Goal: Task Accomplishment & Management: Manage account settings

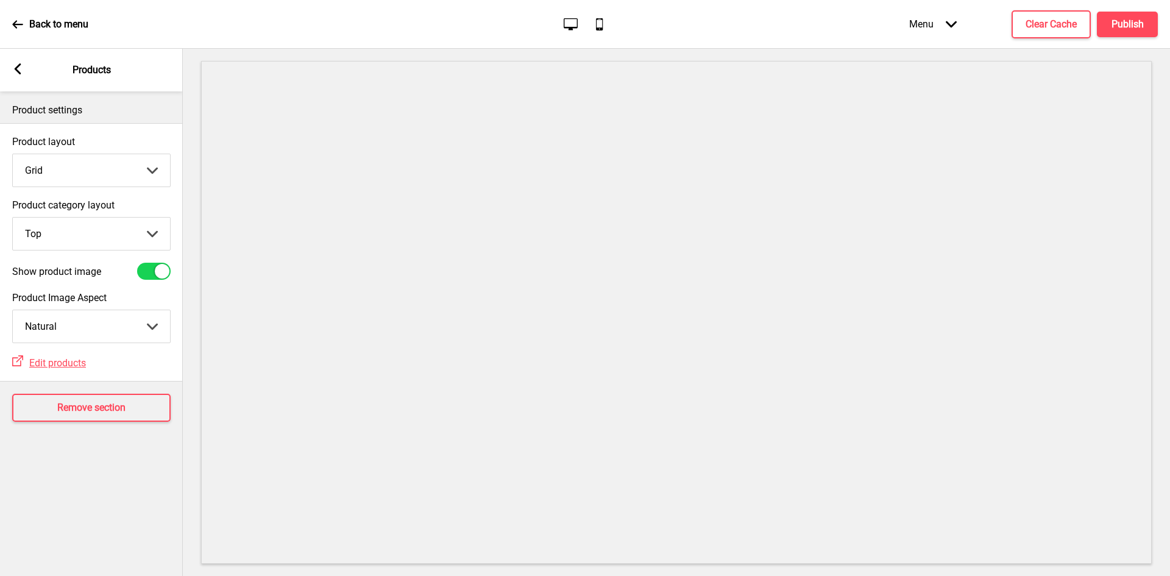
click at [120, 326] on select "Crop Natural" at bounding box center [91, 326] width 157 height 32
select select "cover"
click at [13, 310] on select "Crop Natural" at bounding box center [91, 326] width 157 height 32
click at [1122, 25] on h4 "Publish" at bounding box center [1128, 24] width 32 height 13
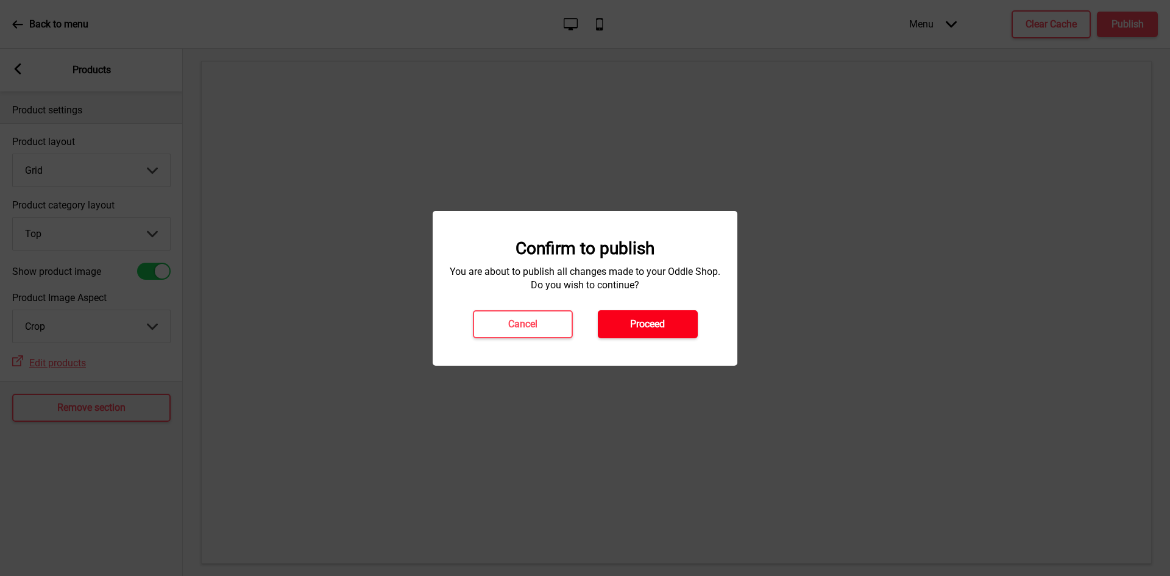
click at [662, 319] on h4 "Proceed" at bounding box center [647, 324] width 35 height 13
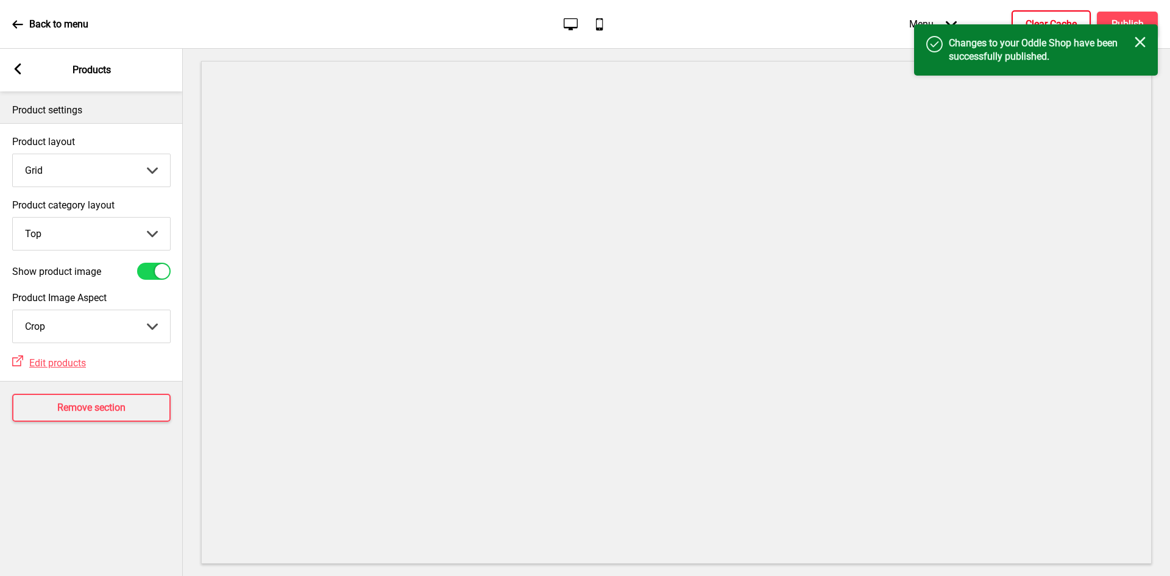
click at [1087, 22] on button "Clear Cache" at bounding box center [1051, 24] width 79 height 28
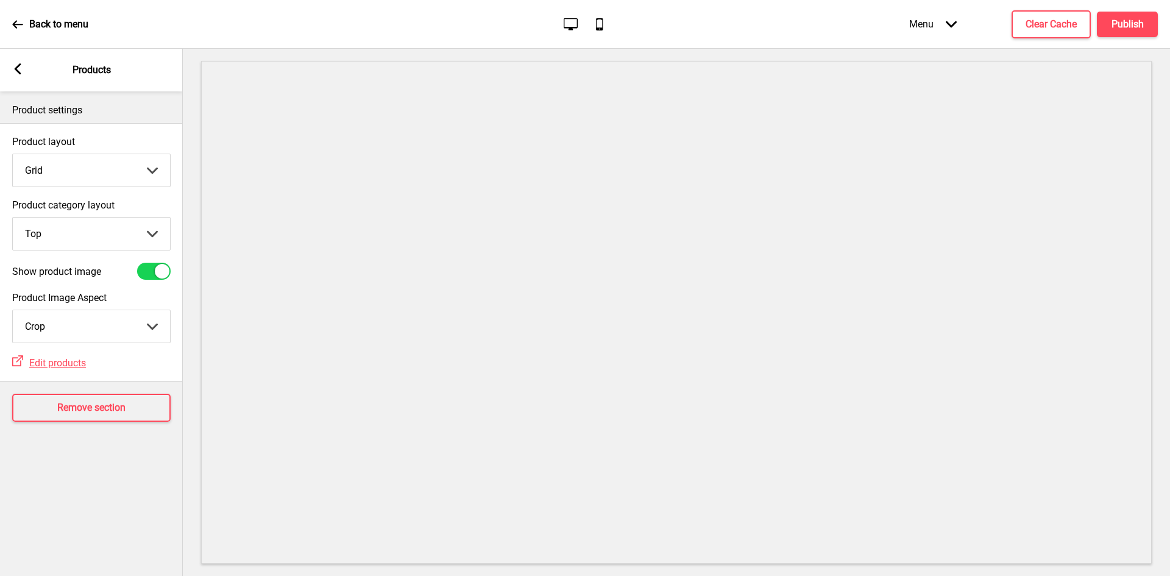
click at [127, 226] on select "Top Side" at bounding box center [91, 234] width 157 height 32
select select "side"
click at [13, 218] on select "Top Side" at bounding box center [91, 234] width 157 height 32
click at [1147, 20] on button "Publish" at bounding box center [1127, 25] width 61 height 26
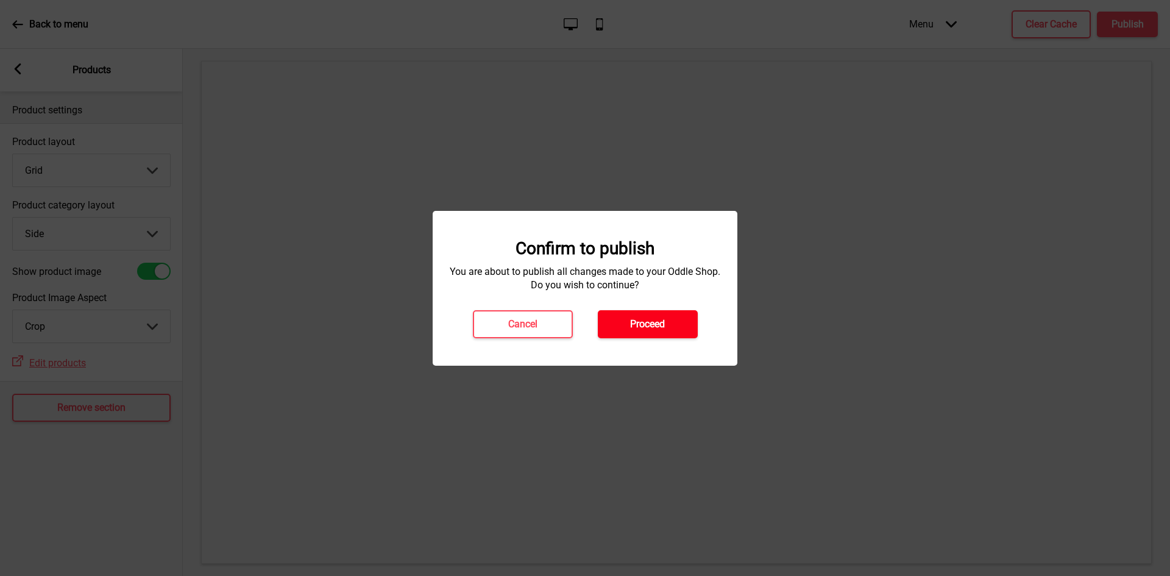
click at [647, 325] on h4 "Proceed" at bounding box center [647, 324] width 35 height 13
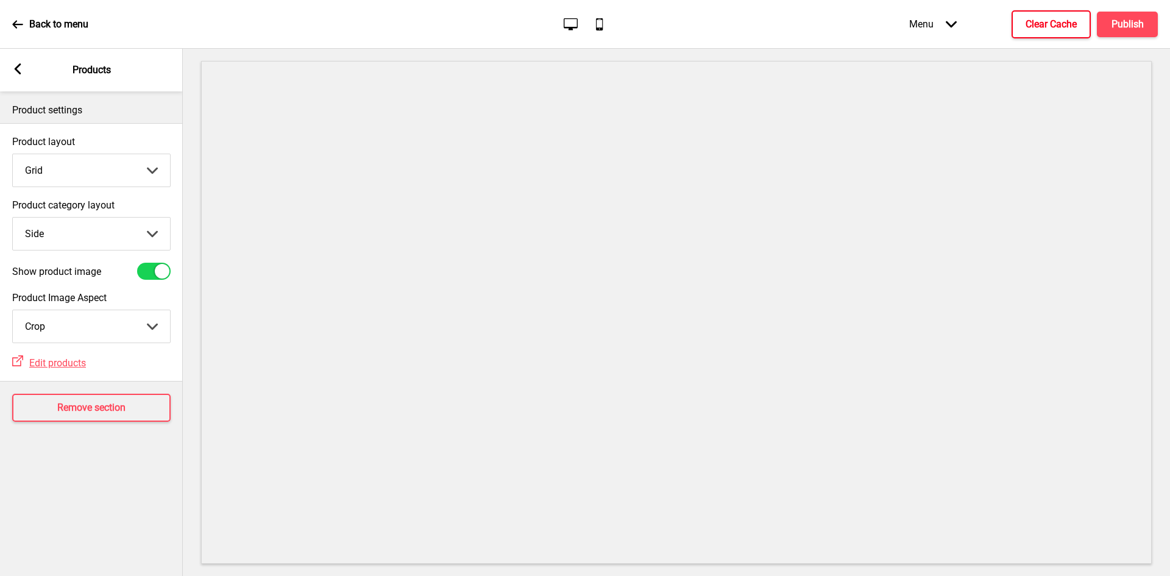
click at [1054, 24] on h4 "Clear Cache" at bounding box center [1051, 24] width 51 height 13
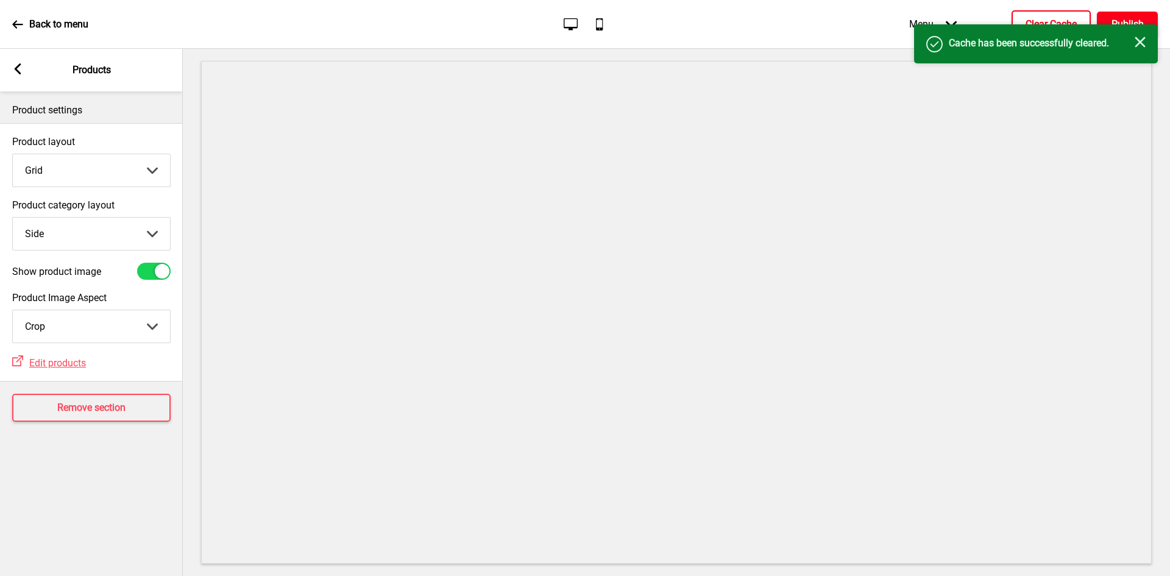
click at [1126, 20] on h4 "Publish" at bounding box center [1128, 24] width 32 height 13
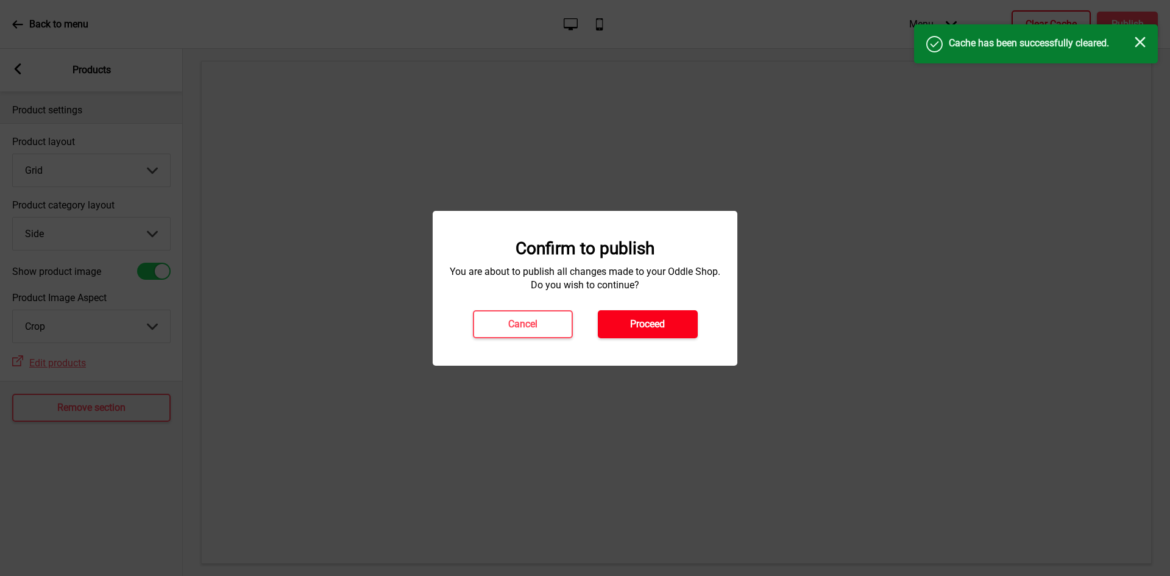
click at [670, 325] on button "Proceed" at bounding box center [648, 324] width 100 height 28
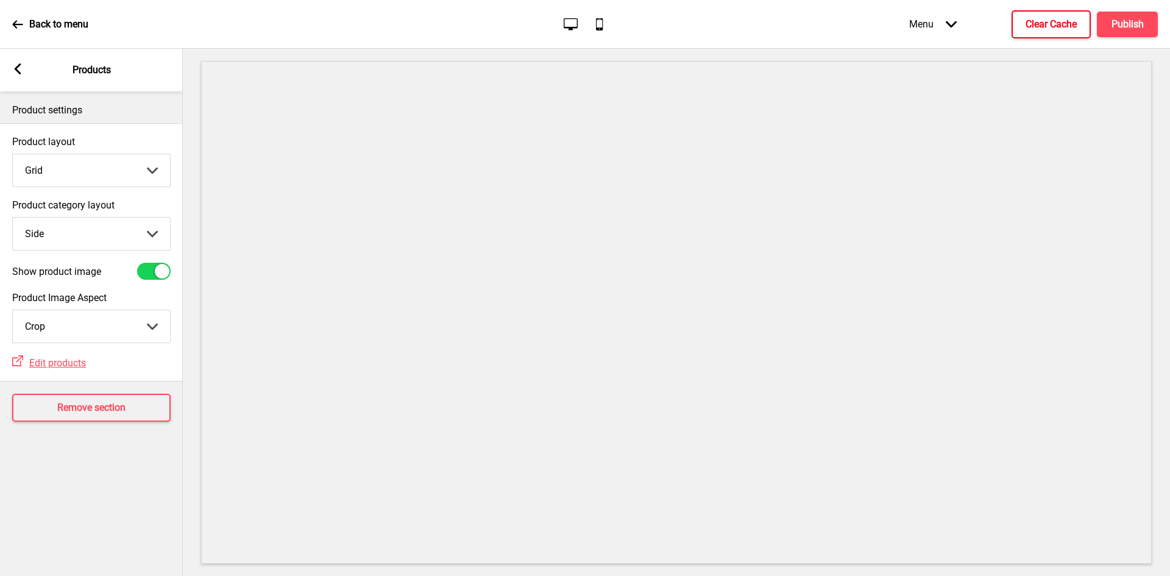
click at [600, 27] on icon "Mobile" at bounding box center [599, 24] width 16 height 16
click at [22, 66] on rect at bounding box center [17, 68] width 11 height 11
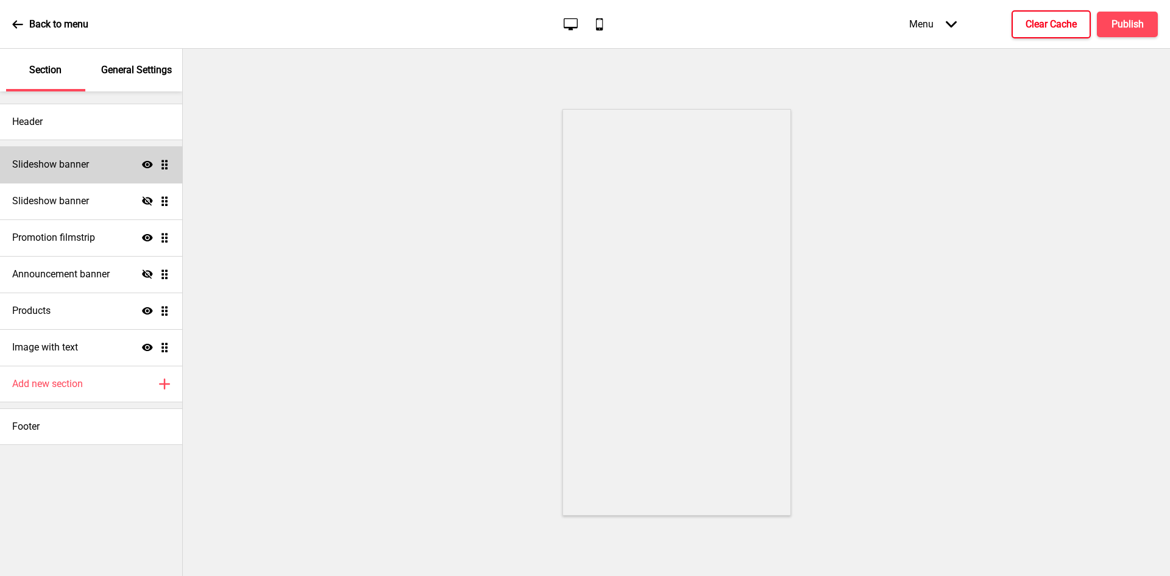
click at [72, 169] on h4 "Slideshow banner" at bounding box center [50, 164] width 77 height 13
select select "7000"
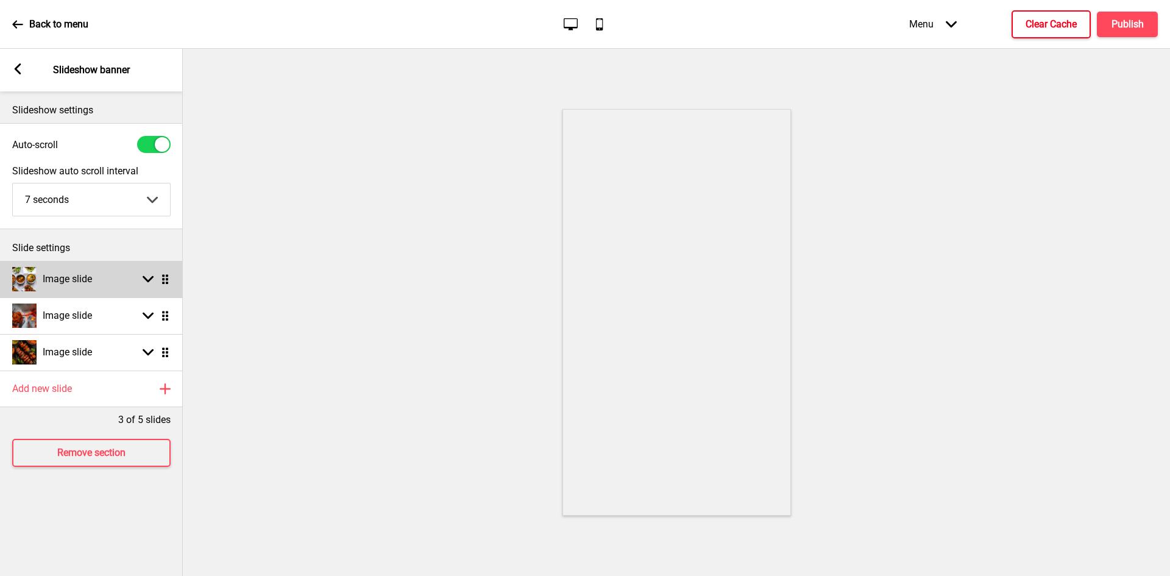
click at [107, 281] on div "Image slide Arrow down Drag" at bounding box center [91, 279] width 183 height 37
select select "right"
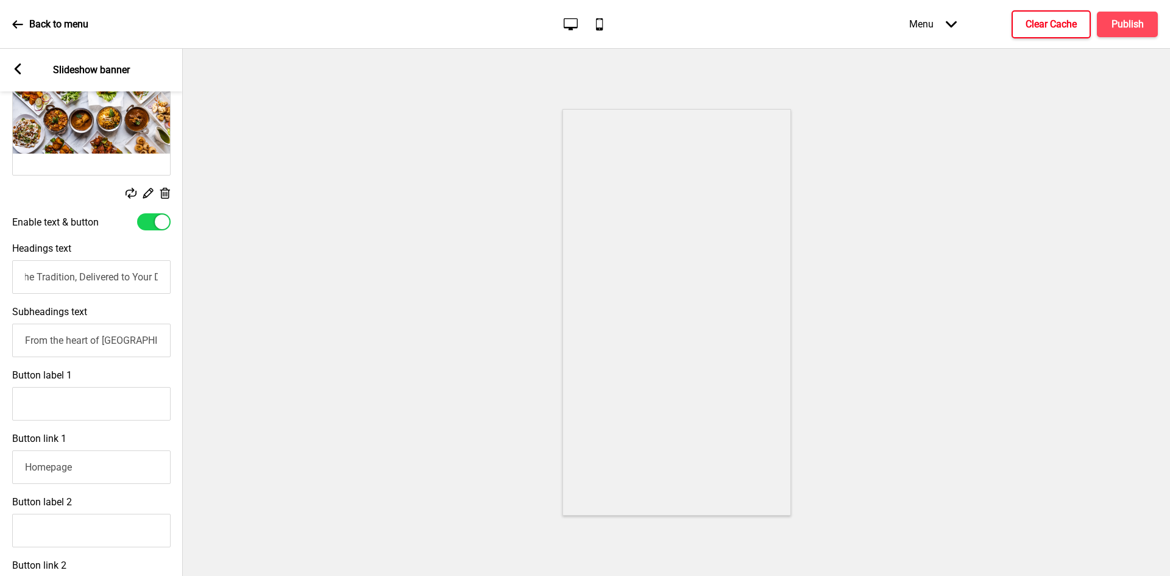
scroll to position [0, 67]
drag, startPoint x: 104, startPoint y: 278, endPoint x: 158, endPoint y: 277, distance: 54.9
click at [158, 277] on input "Taste the Tradition, Delivered to Your Doorstep" at bounding box center [91, 277] width 158 height 34
type input "Taste the Tradition"
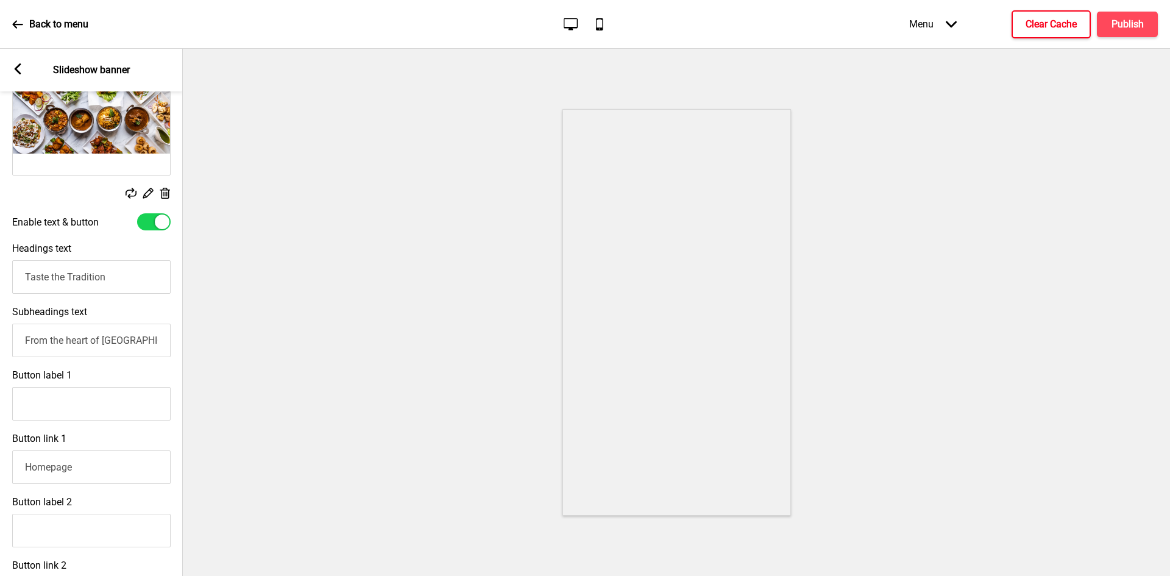
click at [19, 69] on rect at bounding box center [17, 68] width 11 height 11
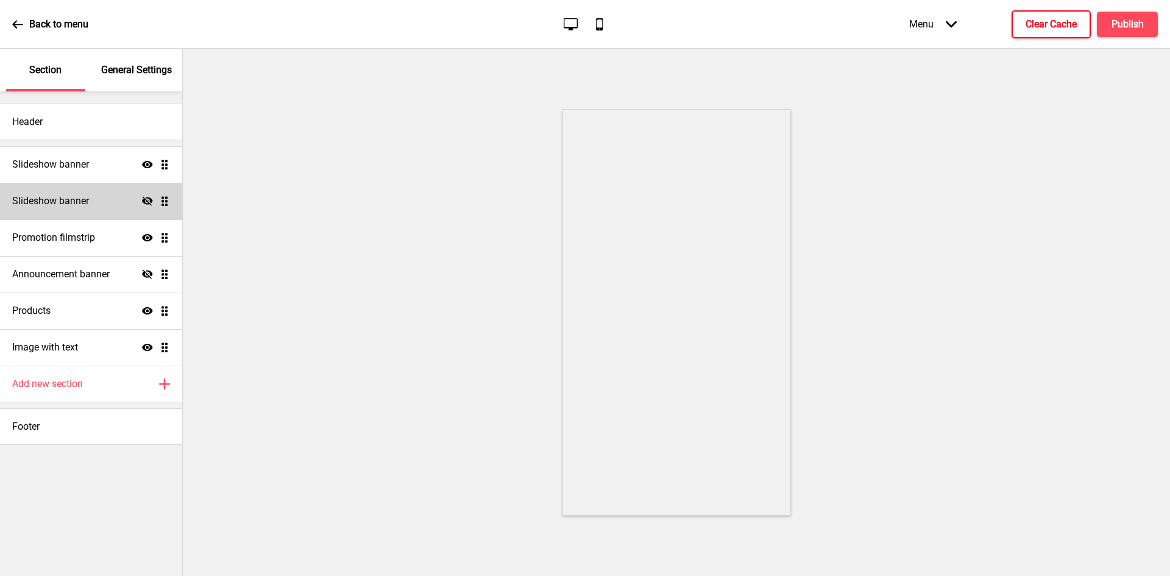
click at [75, 202] on h4 "Slideshow banner" at bounding box center [50, 200] width 77 height 13
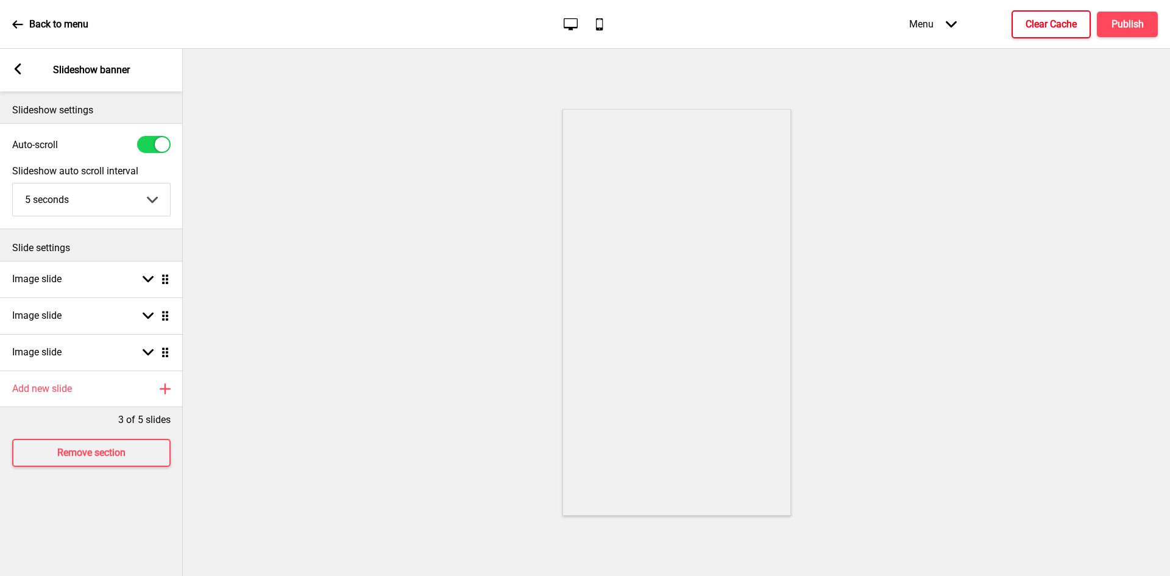
click at [15, 68] on icon at bounding box center [18, 68] width 7 height 11
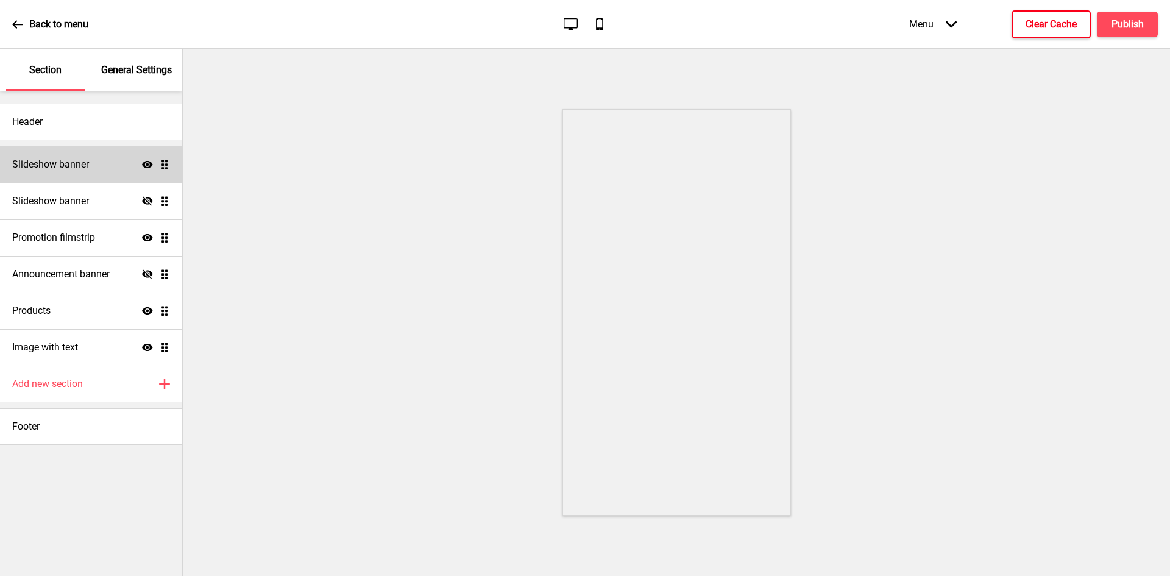
click at [72, 166] on h4 "Slideshow banner" at bounding box center [50, 164] width 77 height 13
select select "7000"
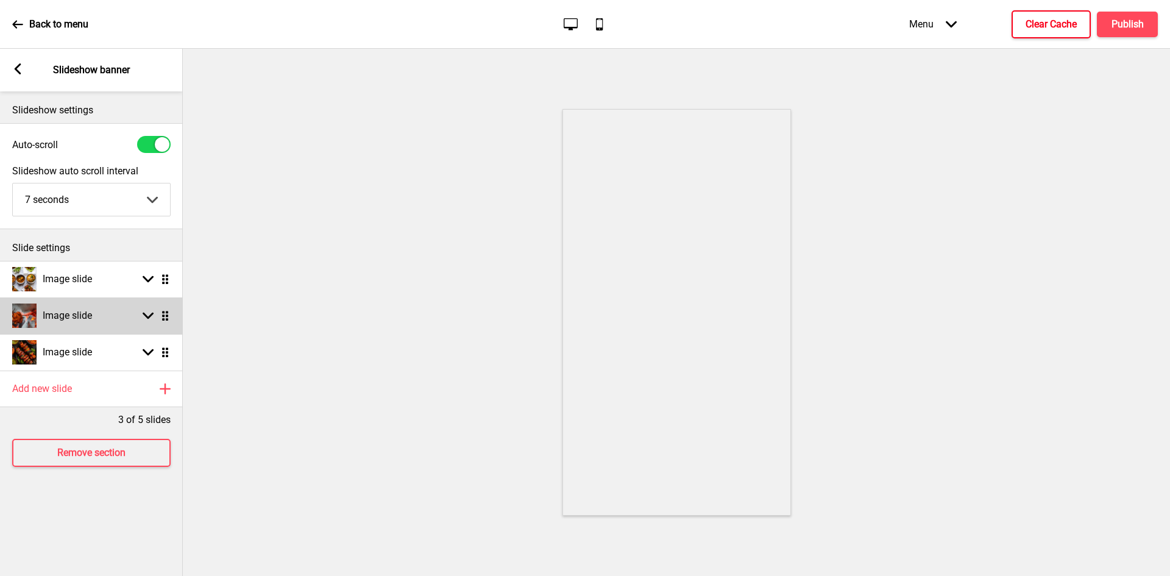
click at [90, 321] on h4 "Image slide" at bounding box center [67, 315] width 49 height 13
select select "right"
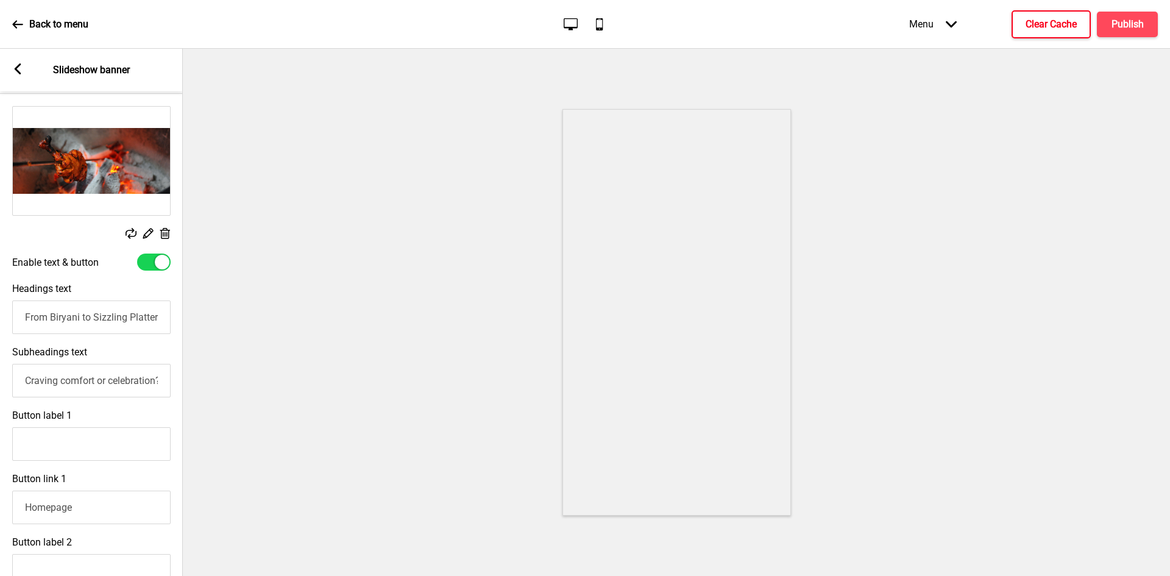
scroll to position [305, 0]
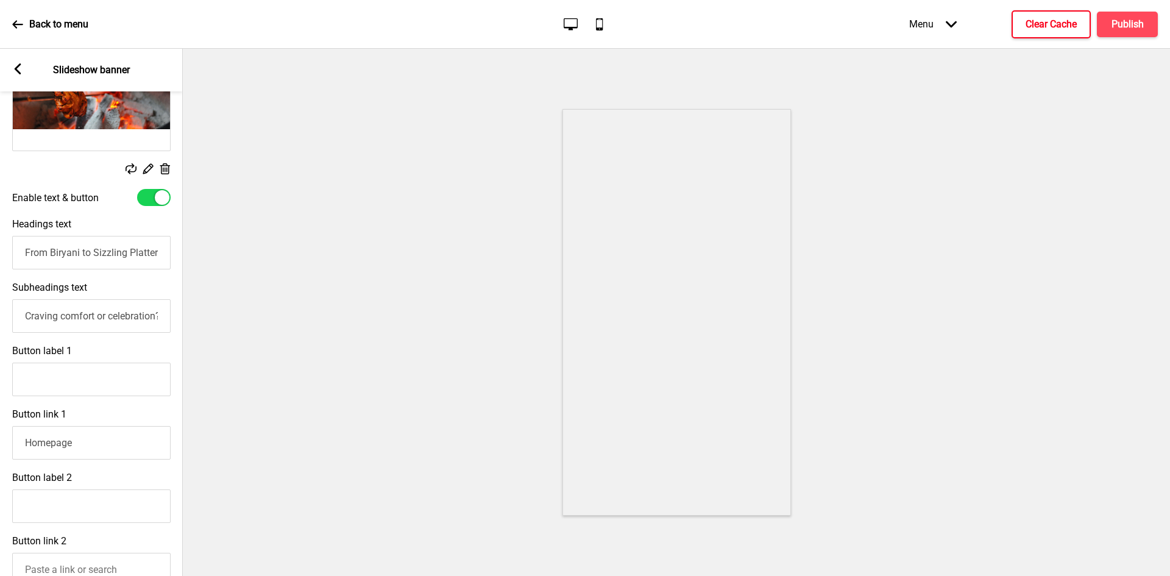
drag, startPoint x: 148, startPoint y: 252, endPoint x: 0, endPoint y: 252, distance: 147.5
click at [0, 252] on div "Headings text From Biryani to Sizzling Platters - Feast Without Limits" at bounding box center [91, 243] width 183 height 63
click at [104, 257] on input "From Biryani to Sizzling Platters - Feast Without Limits" at bounding box center [91, 253] width 158 height 34
drag, startPoint x: 157, startPoint y: 254, endPoint x: 19, endPoint y: 254, distance: 138.4
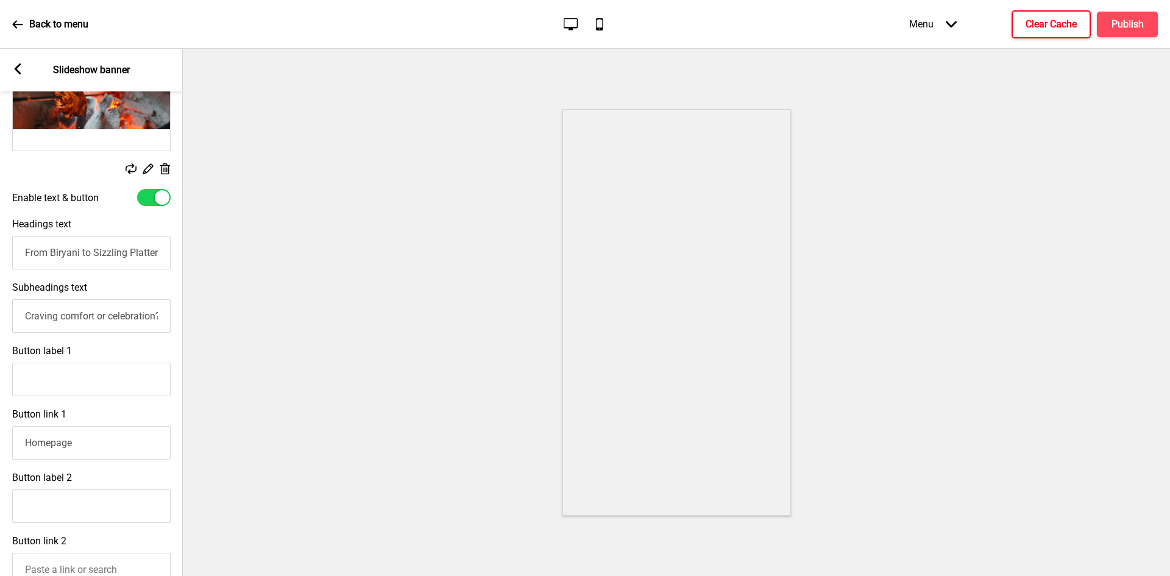
click at [19, 254] on input "From Biryani to Sizzling Platters - Feast Without Limits" at bounding box center [91, 253] width 158 height 34
click at [160, 257] on input "From Biryani to Sizzling Platters - Feast Without Limits" at bounding box center [91, 253] width 158 height 34
drag, startPoint x: 158, startPoint y: 254, endPoint x: 8, endPoint y: 256, distance: 150.0
click at [8, 256] on div "Headings text From Biryani to Sizzling Platters - Feast Without Limits" at bounding box center [91, 243] width 183 height 63
type input "Feast Without Limits"
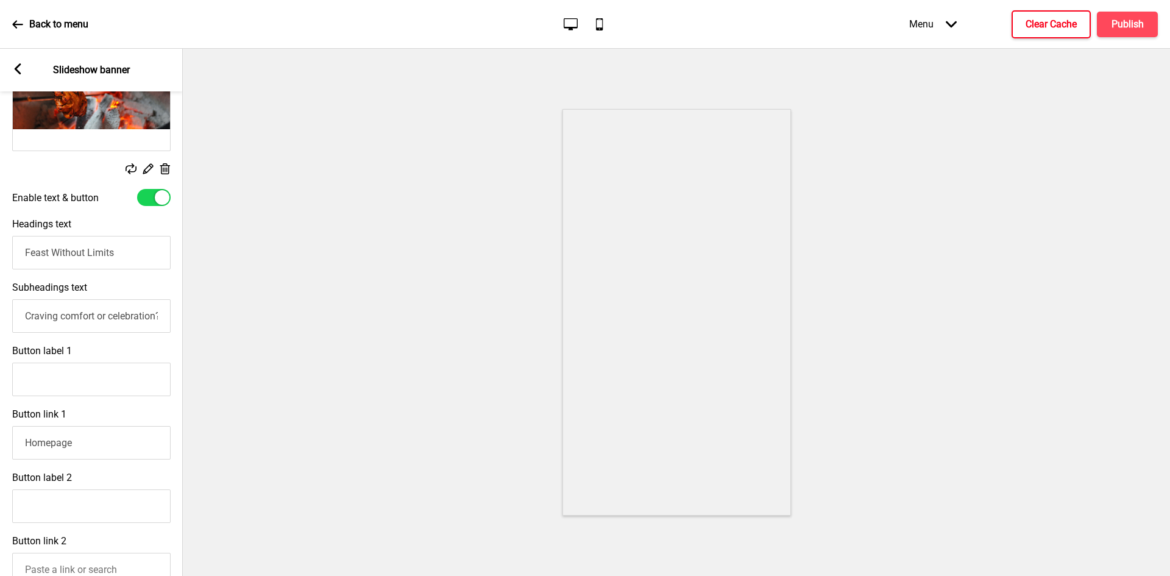
click at [17, 76] on div "Arrow left" at bounding box center [17, 69] width 11 height 13
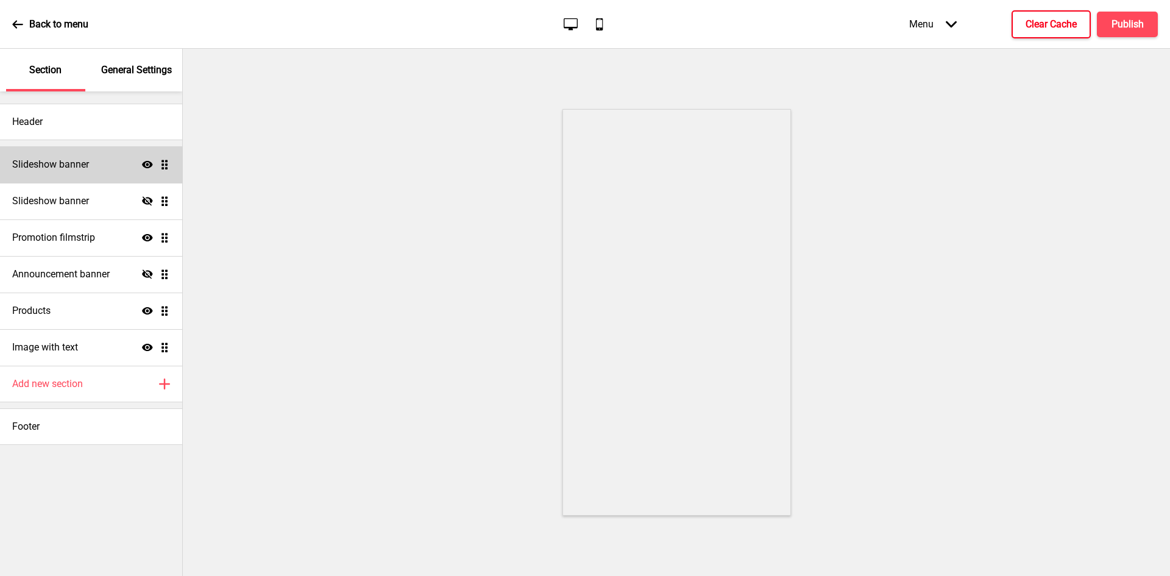
click at [68, 168] on h4 "Slideshow banner" at bounding box center [50, 164] width 77 height 13
select select "7000"
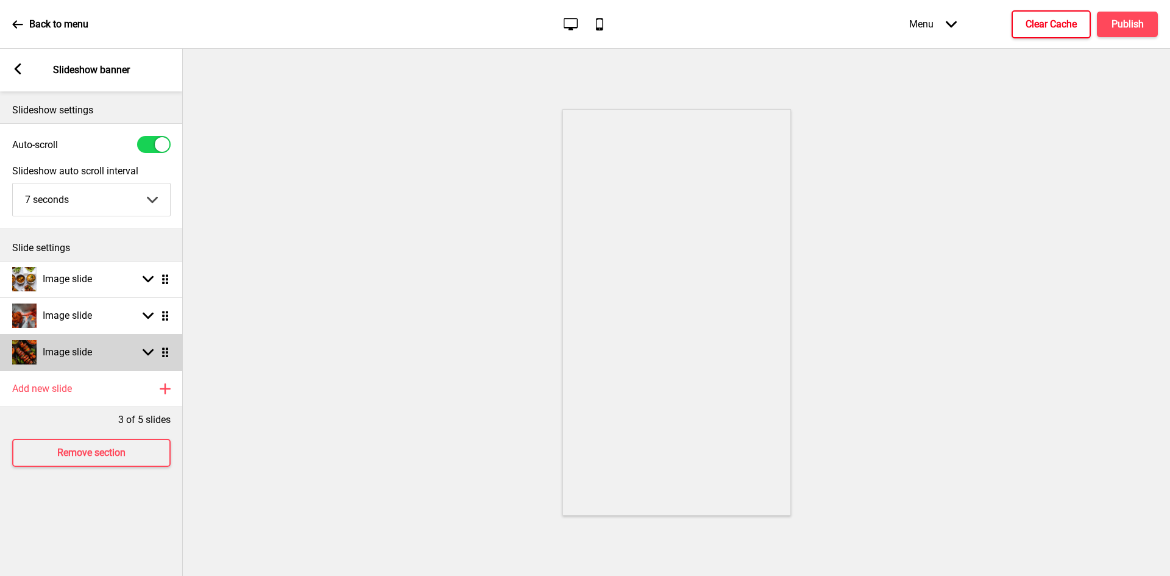
click at [84, 350] on h4 "Image slide" at bounding box center [67, 352] width 49 height 13
select select "right"
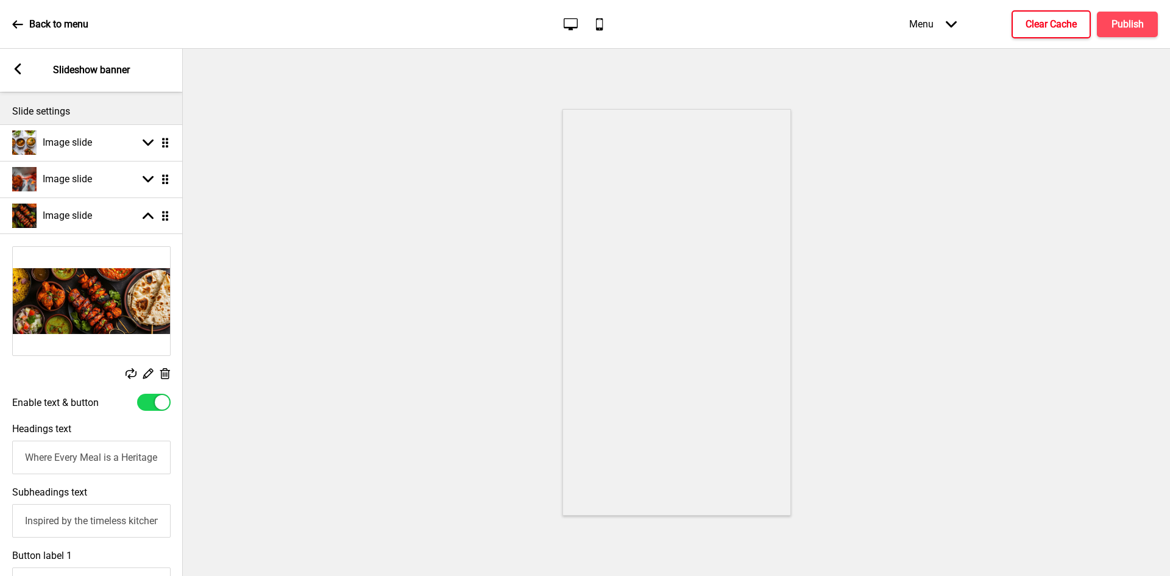
scroll to position [183, 0]
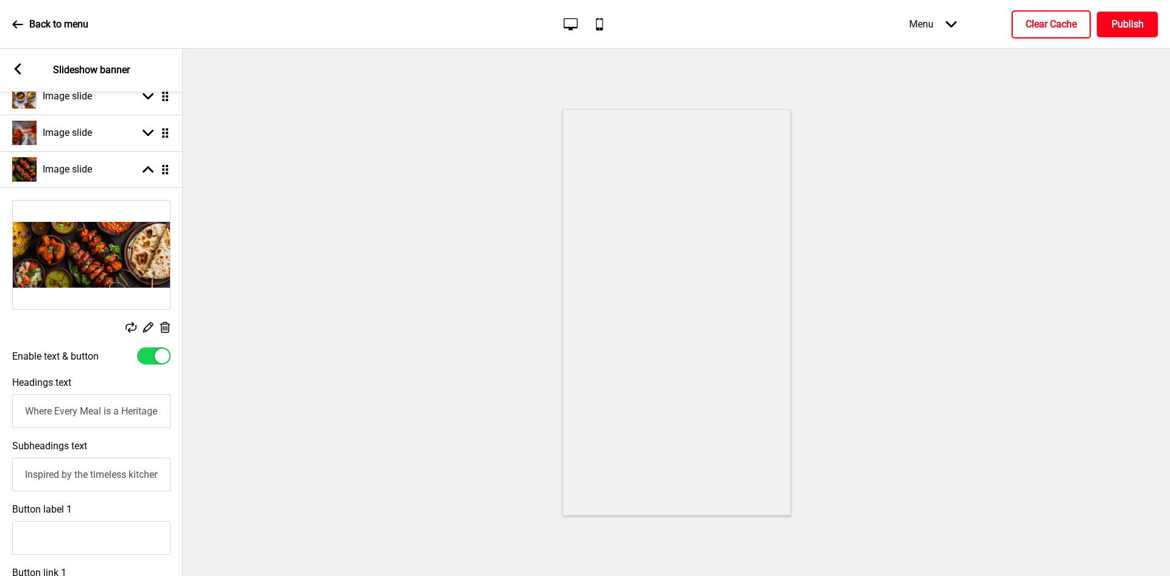
click at [1143, 28] on h4 "Publish" at bounding box center [1128, 24] width 32 height 13
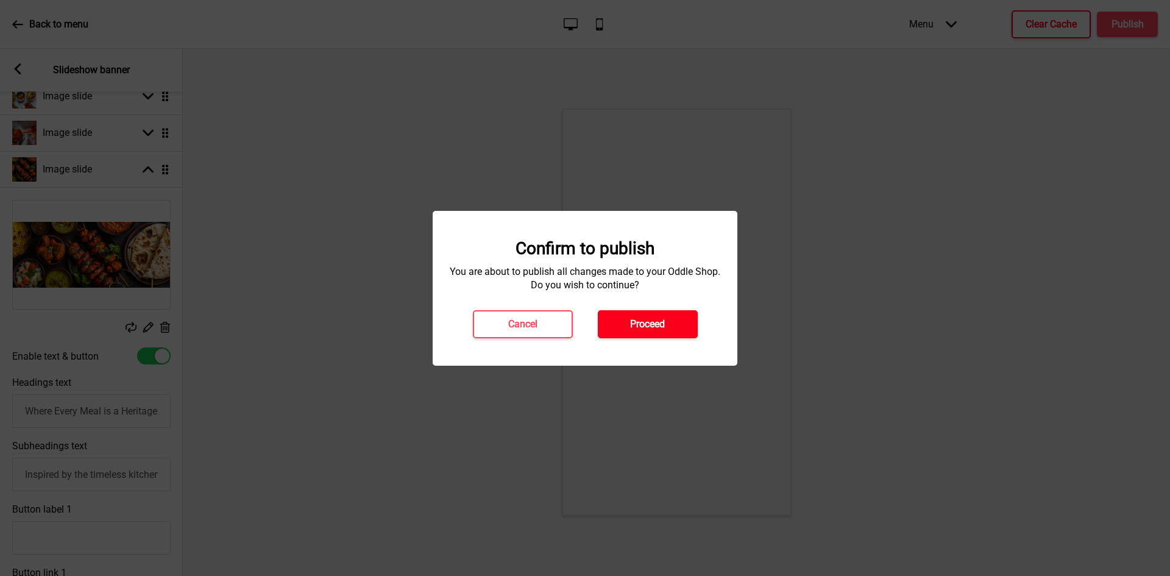
click at [627, 318] on button "Proceed" at bounding box center [648, 324] width 100 height 28
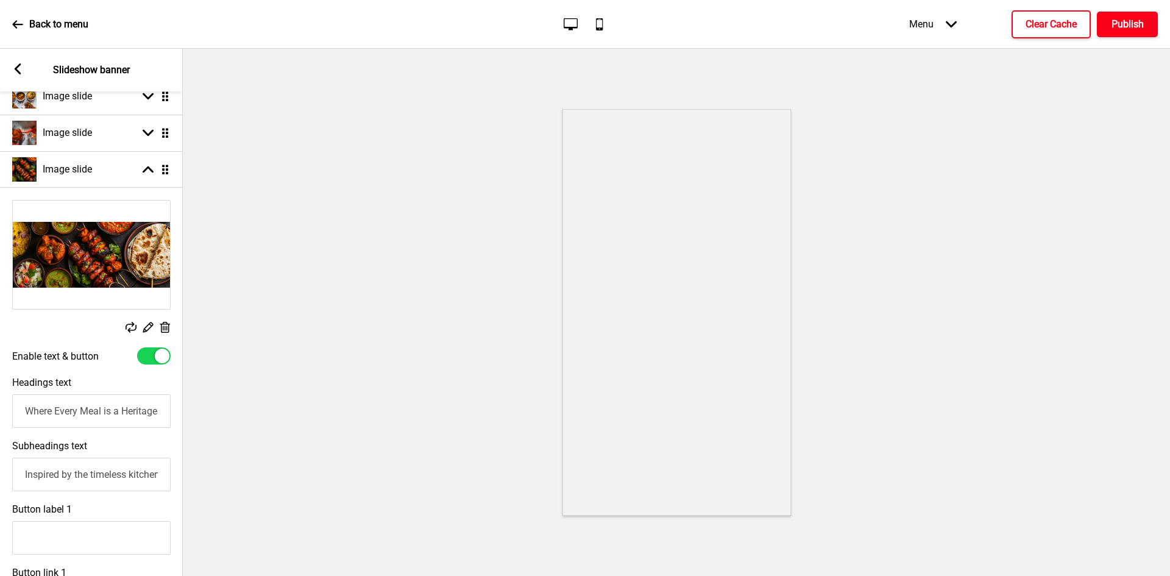
click at [1136, 20] on h4 "Publish" at bounding box center [1128, 24] width 32 height 13
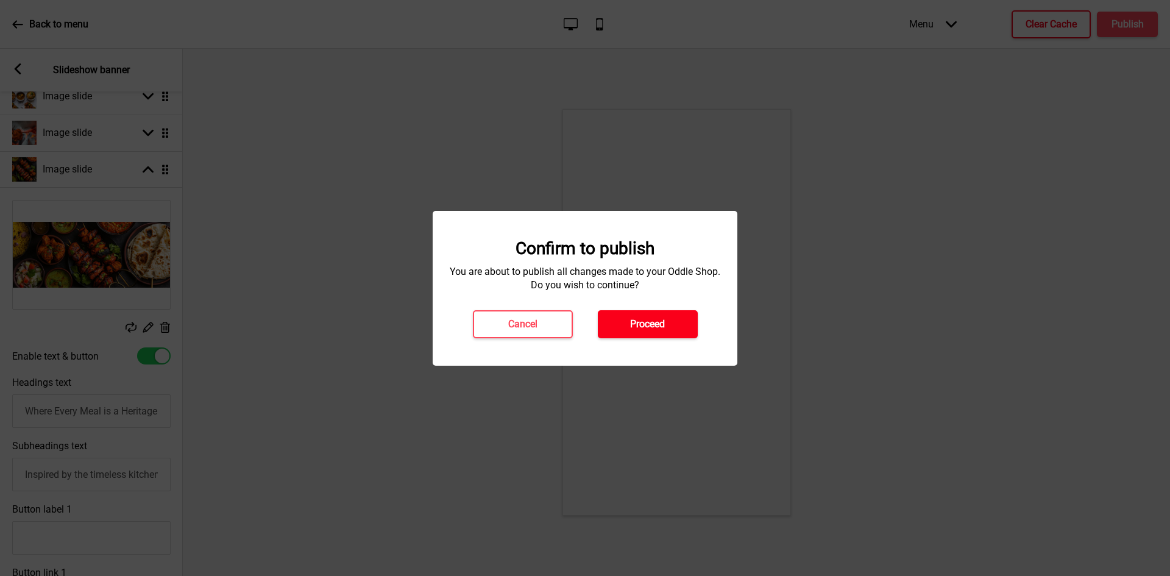
click at [644, 329] on h4 "Proceed" at bounding box center [647, 324] width 35 height 13
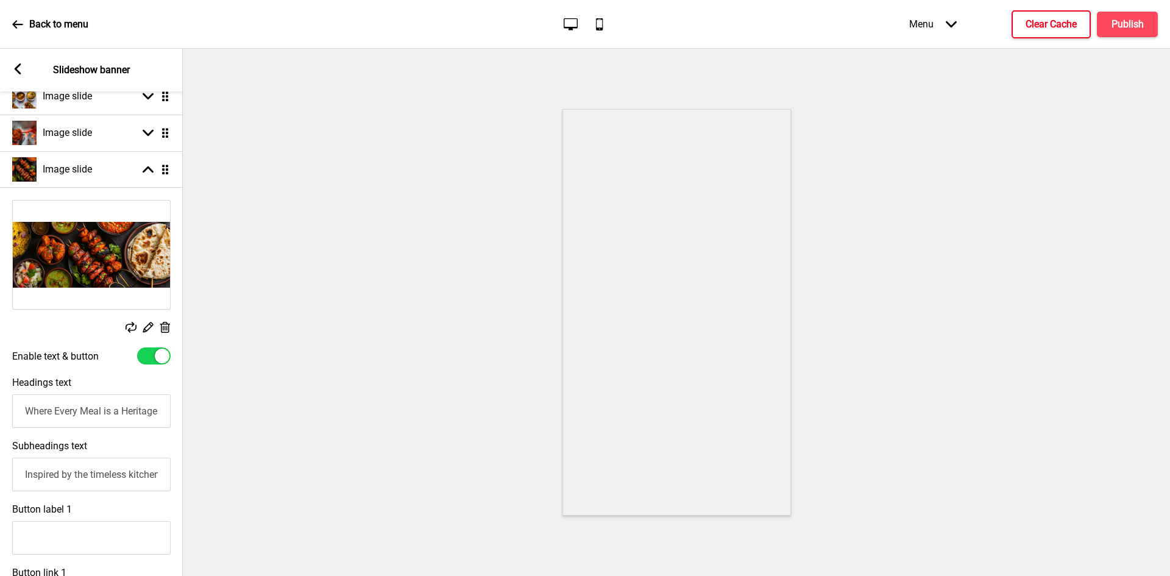
click at [1036, 24] on h4 "Clear Cache" at bounding box center [1051, 24] width 51 height 13
click at [1134, 15] on button "Publish" at bounding box center [1127, 25] width 61 height 26
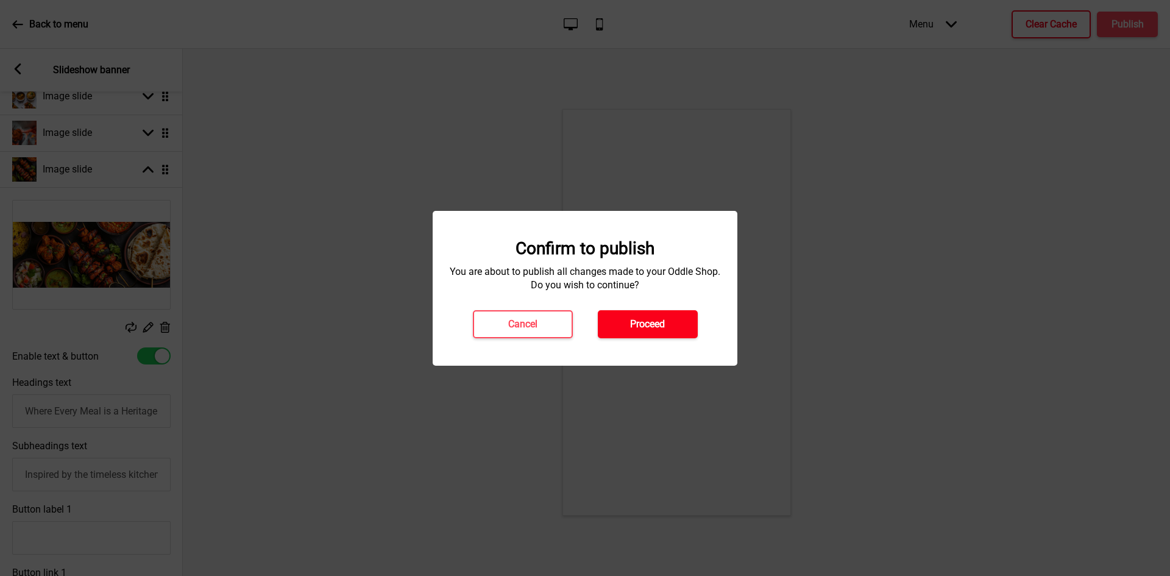
click at [666, 332] on button "Proceed" at bounding box center [648, 324] width 100 height 28
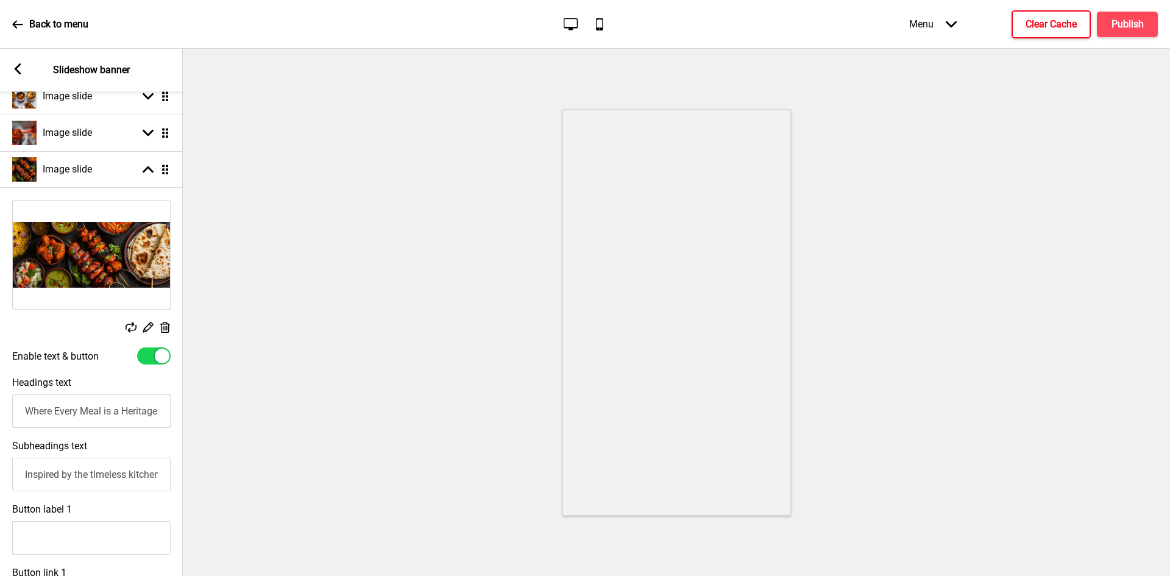
click at [18, 66] on icon at bounding box center [18, 68] width 7 height 11
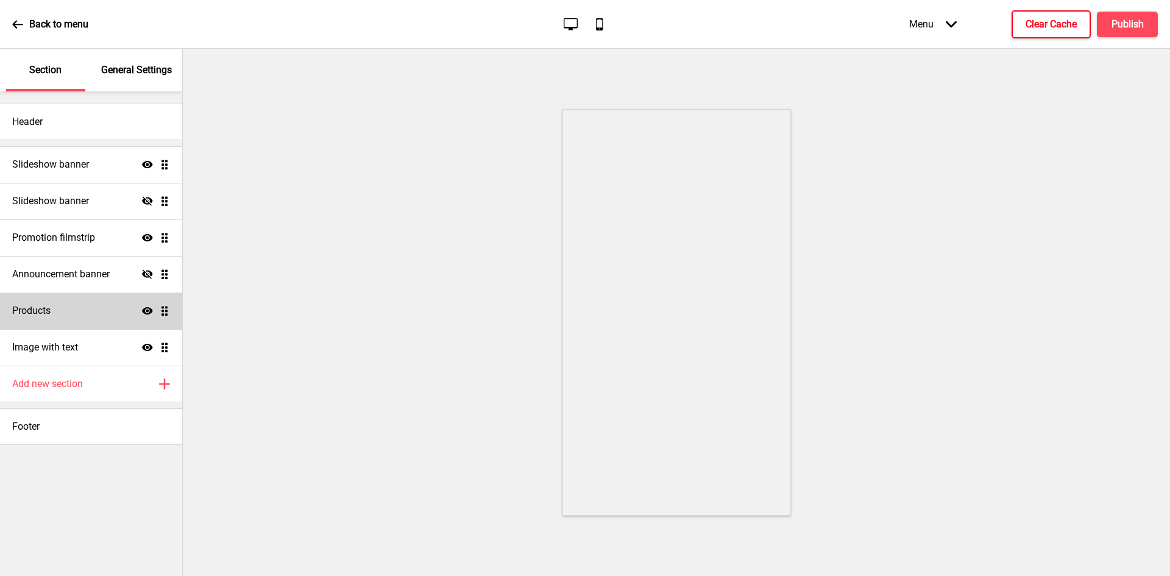
click at [78, 312] on div "Products Show Drag" at bounding box center [91, 311] width 182 height 37
select select "side"
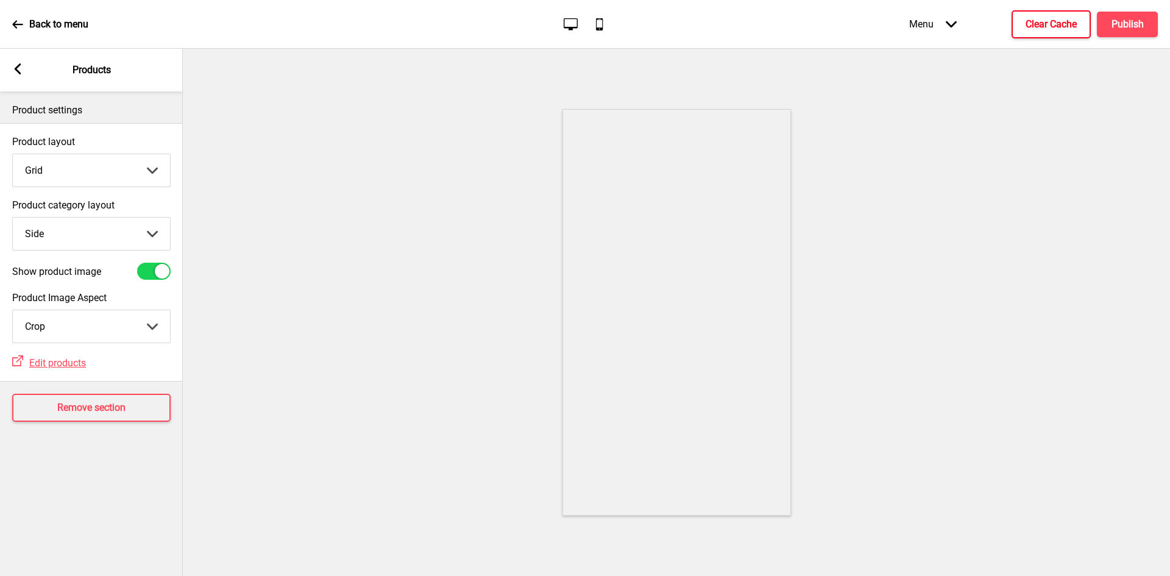
click at [123, 173] on select "Grid List" at bounding box center [91, 170] width 157 height 32
select select "list"
click at [13, 154] on select "Grid List" at bounding box center [91, 170] width 157 height 32
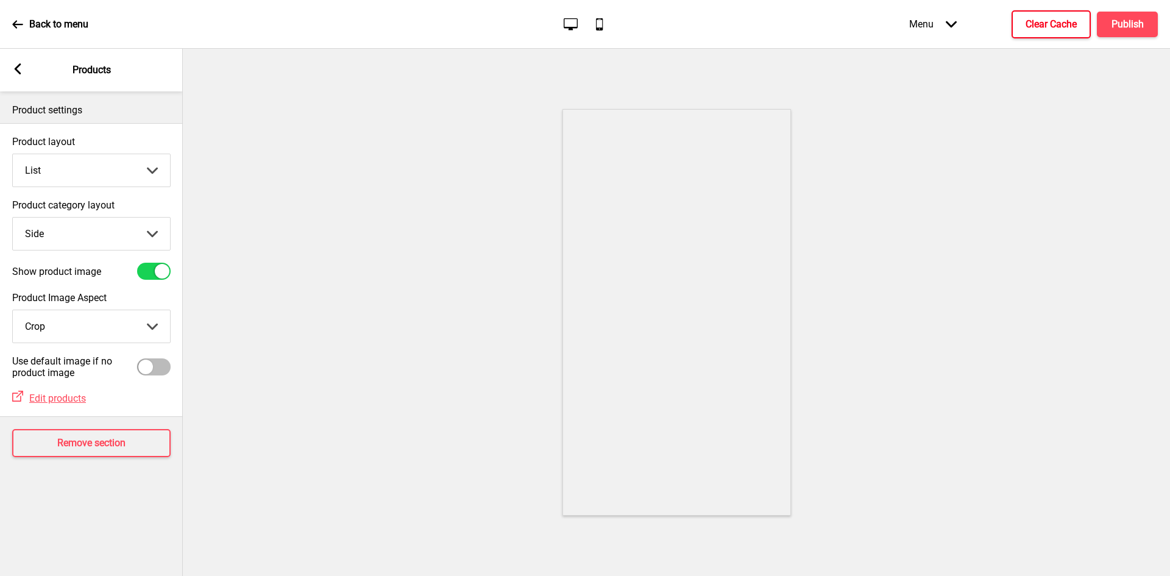
click at [569, 27] on icon at bounding box center [571, 24] width 14 height 12
click at [1112, 24] on h4 "Publish" at bounding box center [1128, 24] width 32 height 13
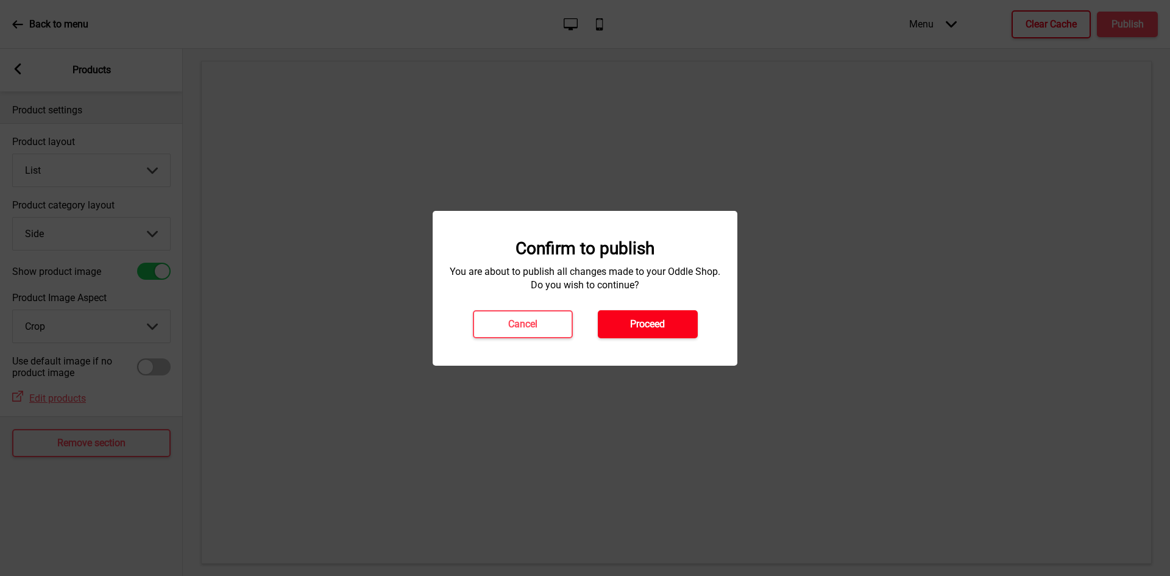
click at [642, 329] on h4 "Proceed" at bounding box center [647, 324] width 35 height 13
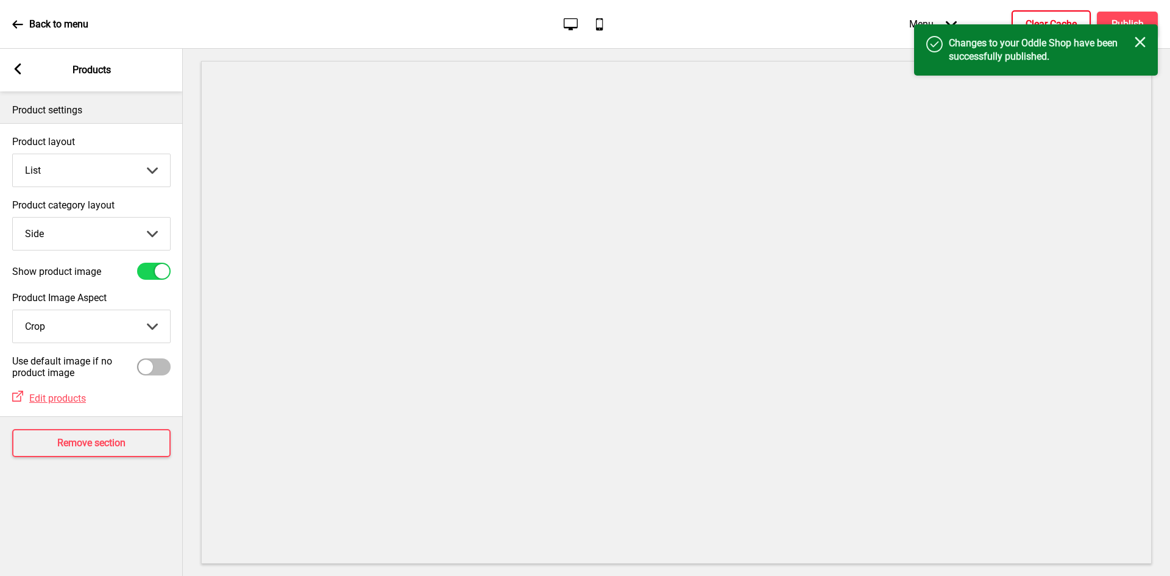
click at [1059, 20] on h4 "Clear Cache" at bounding box center [1051, 24] width 51 height 13
click at [1141, 44] on icon "Close" at bounding box center [1140, 42] width 11 height 11
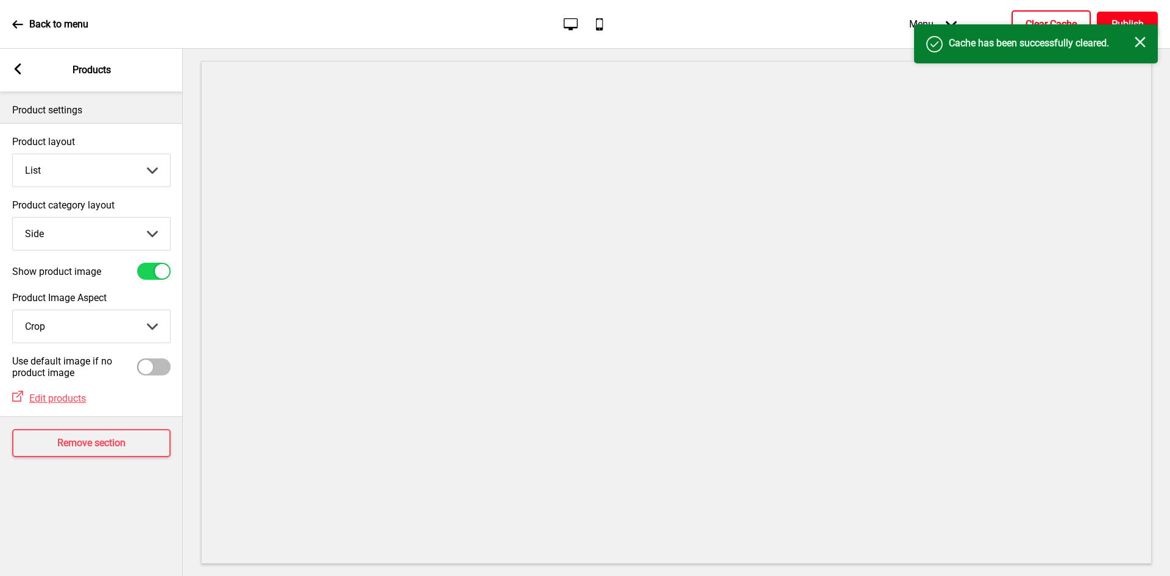
click at [1137, 13] on button "Publish" at bounding box center [1127, 25] width 61 height 26
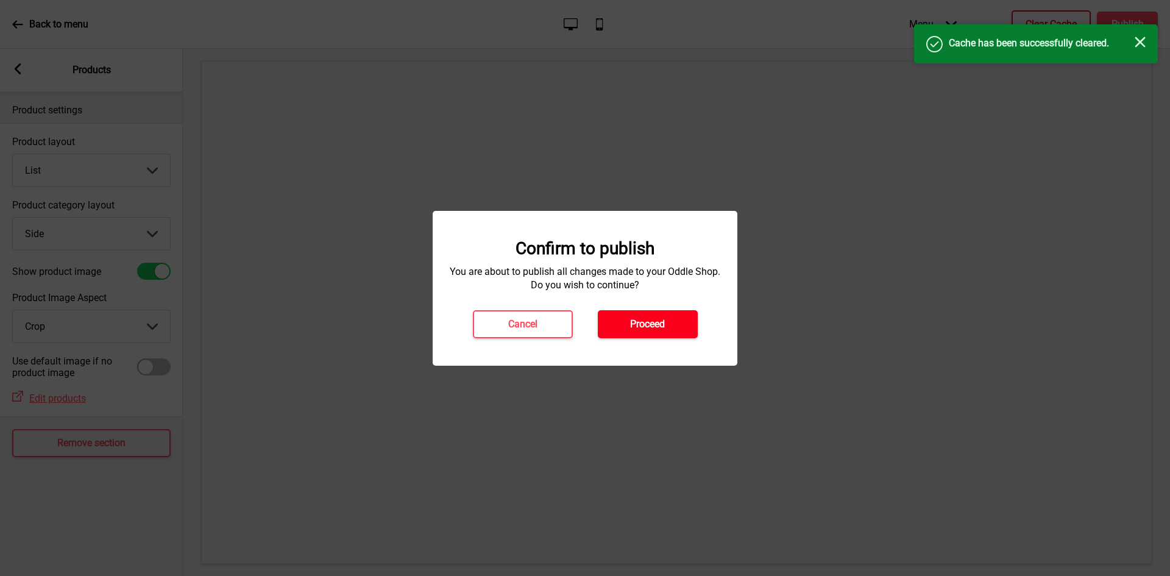
click at [658, 316] on button "Proceed" at bounding box center [648, 324] width 100 height 28
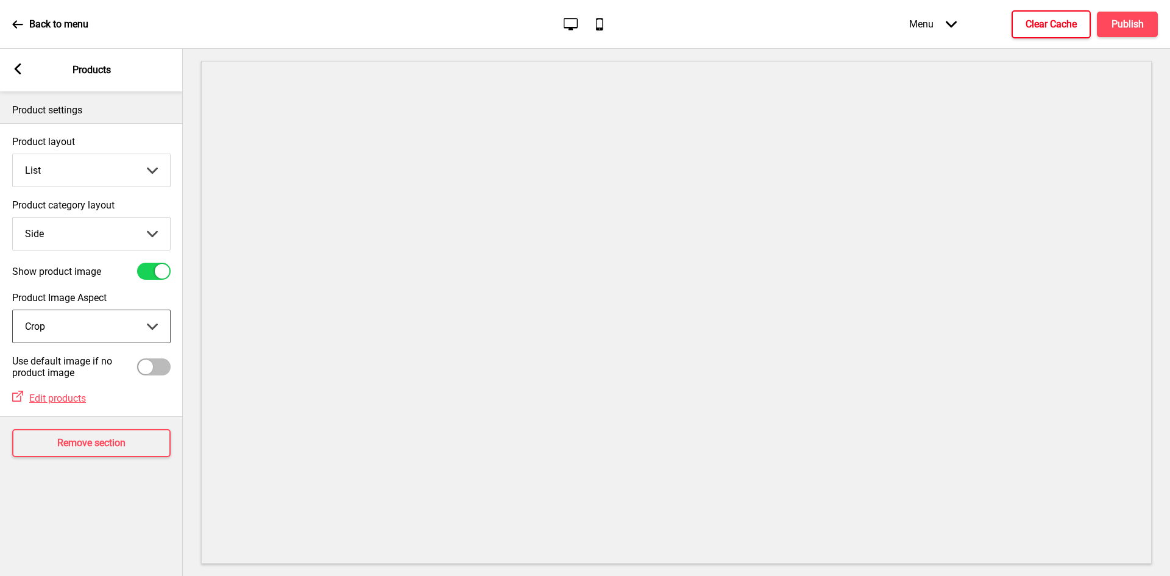
click at [139, 335] on select "Crop Natural" at bounding box center [91, 326] width 157 height 32
select select "contain"
click at [13, 310] on select "Crop Natural" at bounding box center [91, 326] width 157 height 32
click at [151, 364] on div at bounding box center [145, 367] width 15 height 15
click at [160, 363] on div at bounding box center [162, 367] width 15 height 15
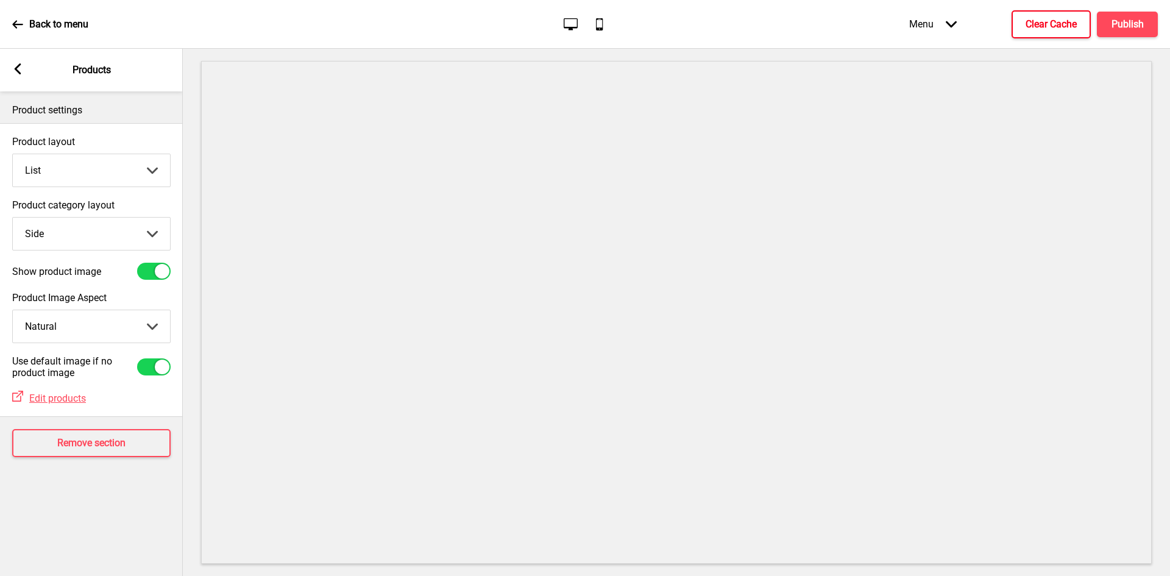
checkbox input "false"
click at [1120, 23] on h4 "Publish" at bounding box center [1128, 24] width 32 height 13
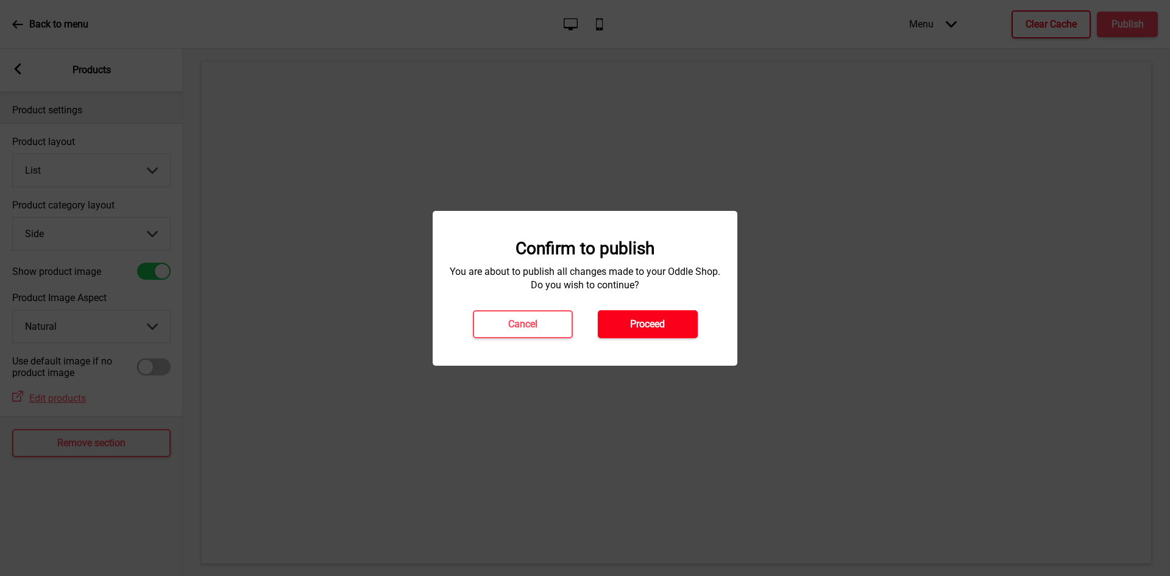
click at [661, 327] on h4 "Proceed" at bounding box center [647, 324] width 35 height 13
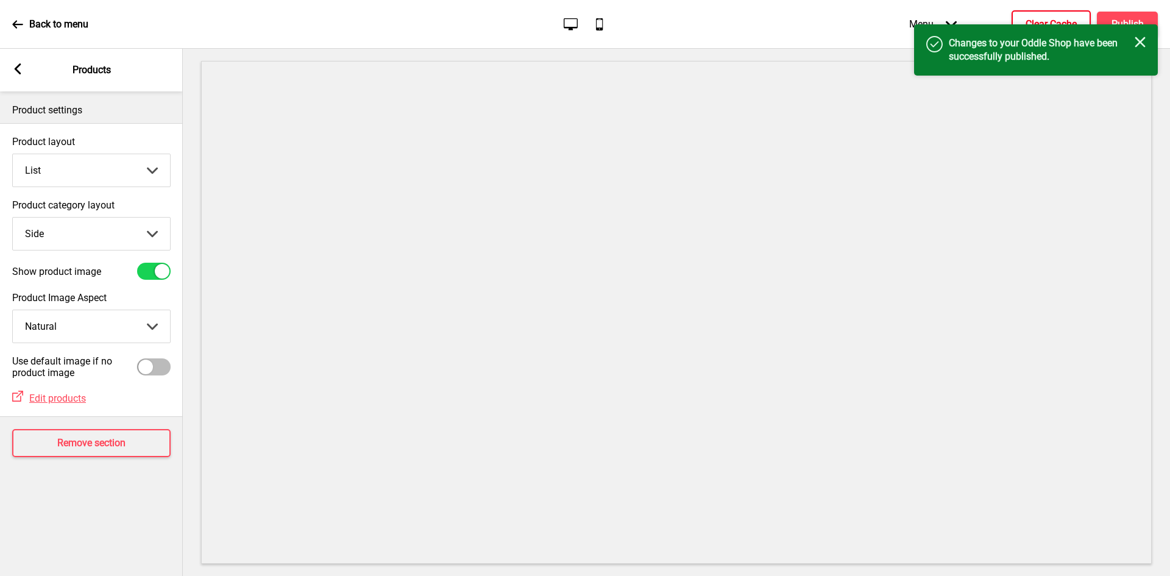
click at [1048, 20] on h4 "Clear Cache" at bounding box center [1051, 24] width 51 height 13
